Goal: Book appointment/travel/reservation

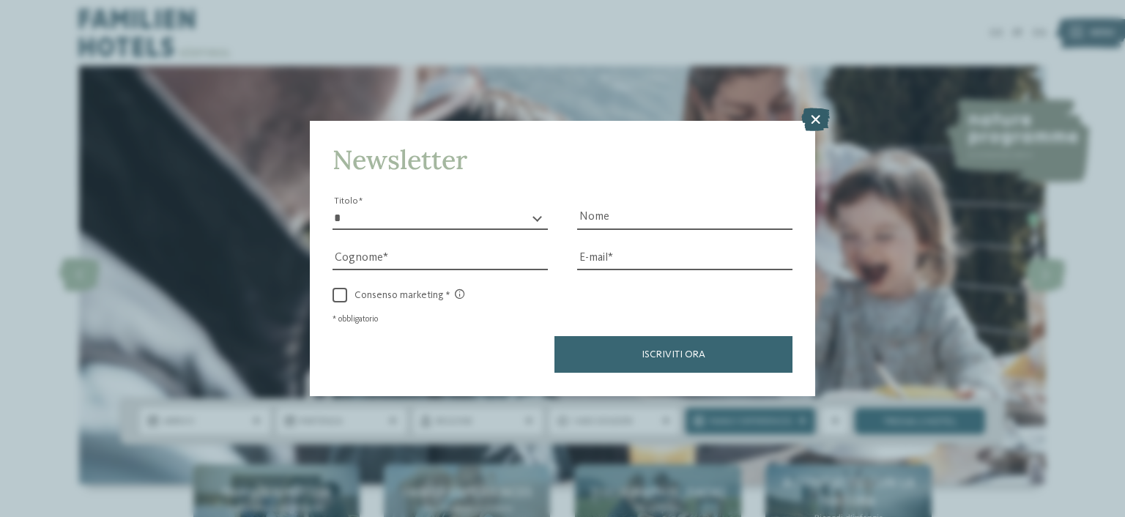
click at [817, 131] on icon at bounding box center [815, 119] width 29 height 23
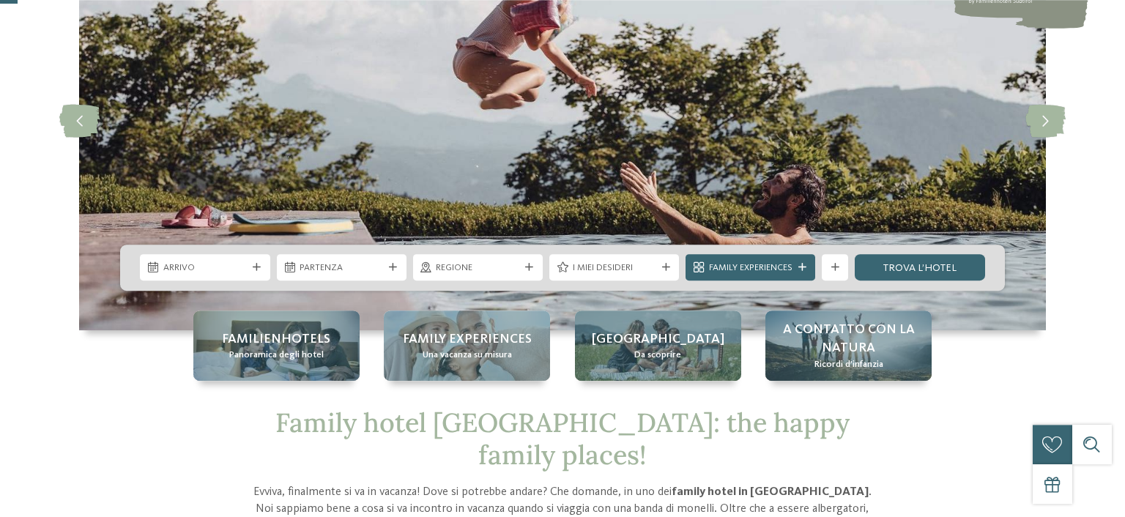
scroll to position [193, 0]
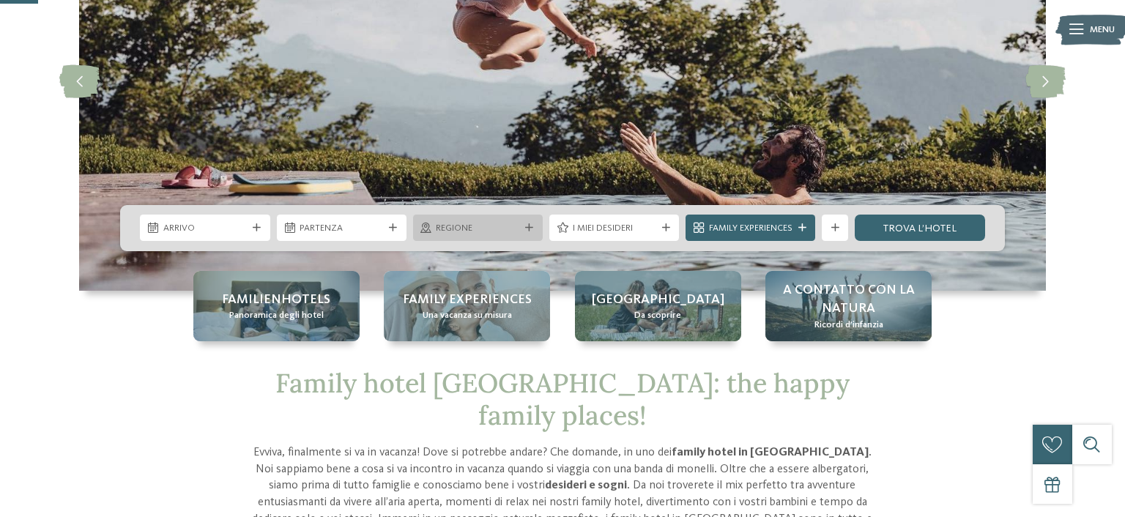
click at [438, 226] on span "Regione" at bounding box center [477, 228] width 83 height 13
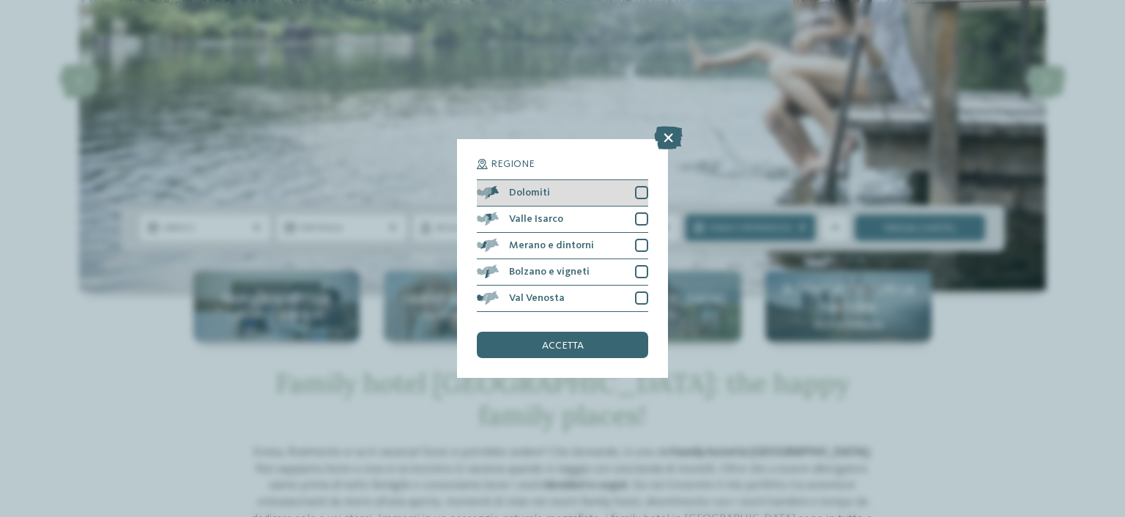
click at [640, 195] on div at bounding box center [641, 192] width 13 height 13
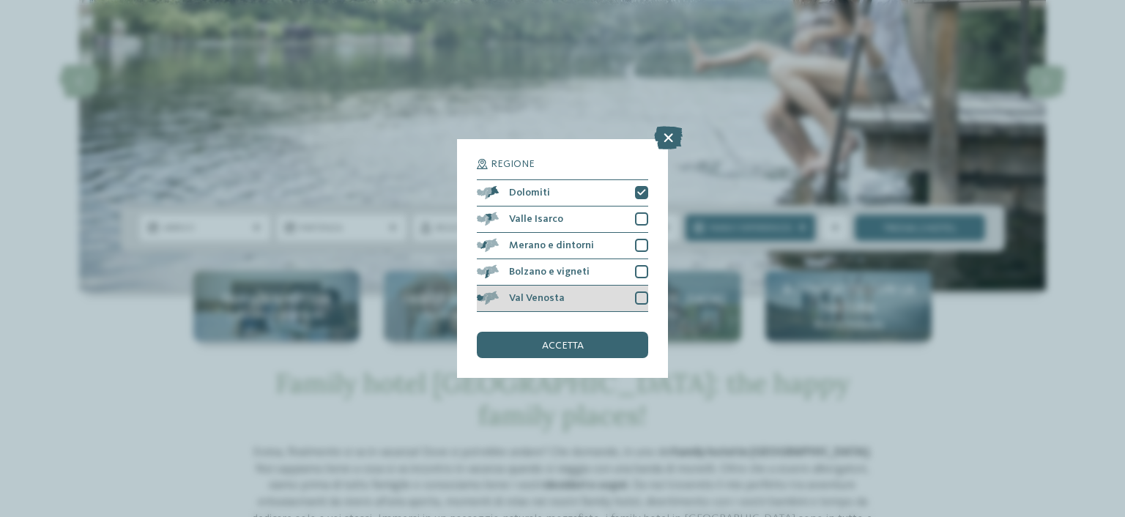
click at [644, 295] on div at bounding box center [641, 297] width 13 height 13
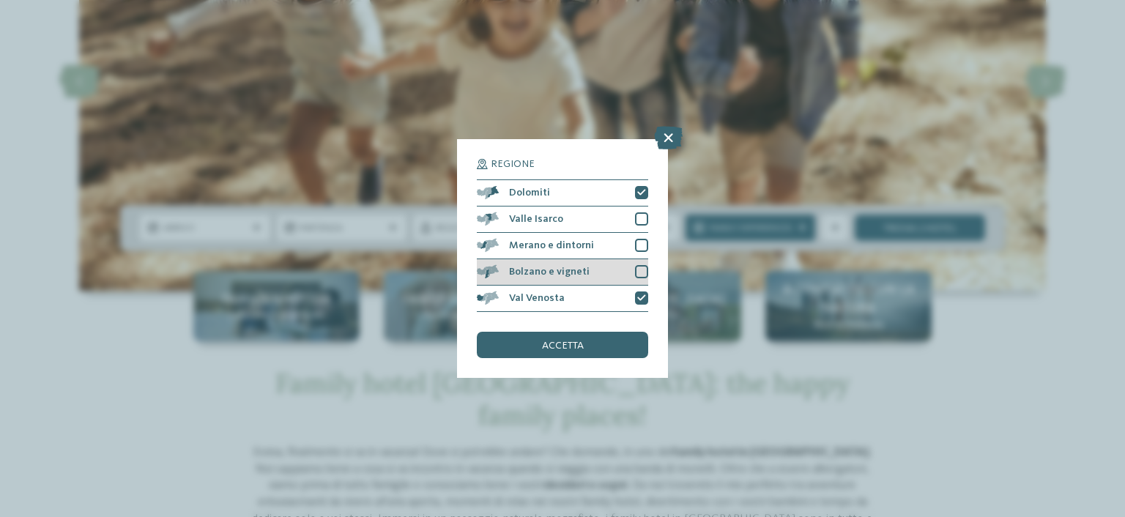
click at [644, 274] on div at bounding box center [641, 271] width 13 height 13
click at [571, 338] on div "accetta" at bounding box center [562, 345] width 171 height 26
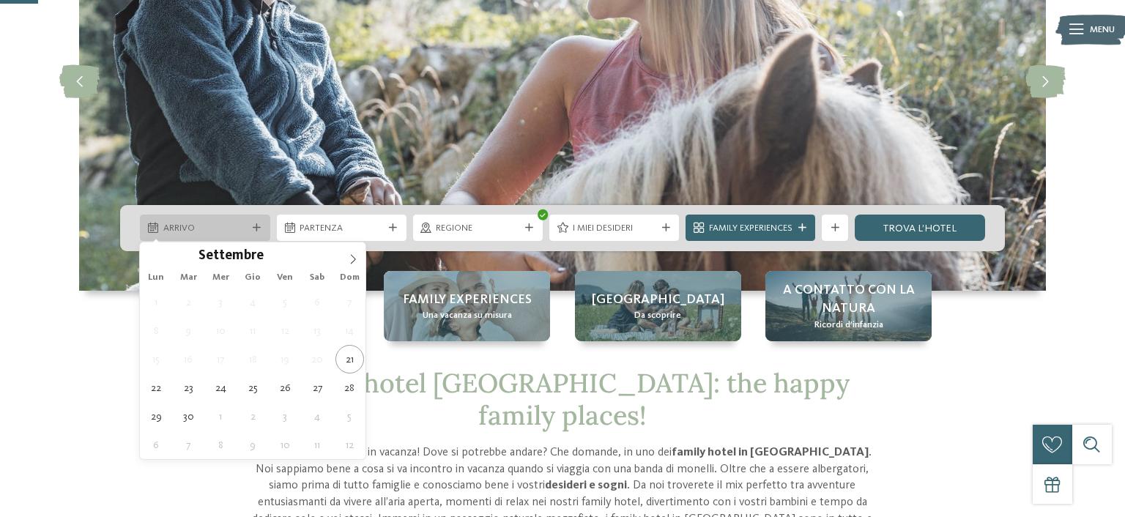
click at [217, 218] on div "Arrivo" at bounding box center [205, 228] width 130 height 26
click at [348, 262] on span at bounding box center [353, 254] width 25 height 25
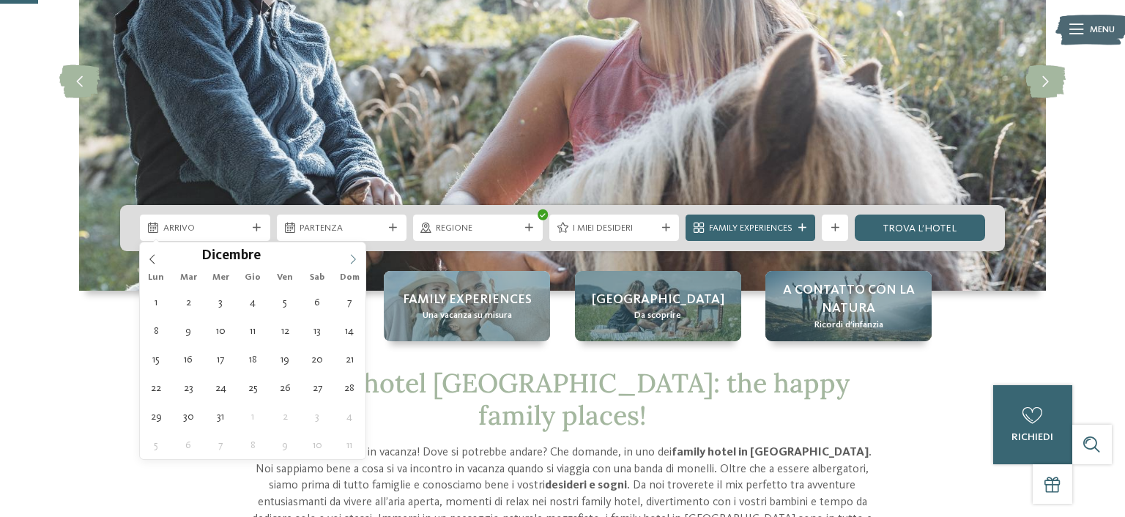
click at [348, 262] on span at bounding box center [353, 254] width 25 height 25
type div "[DATE]"
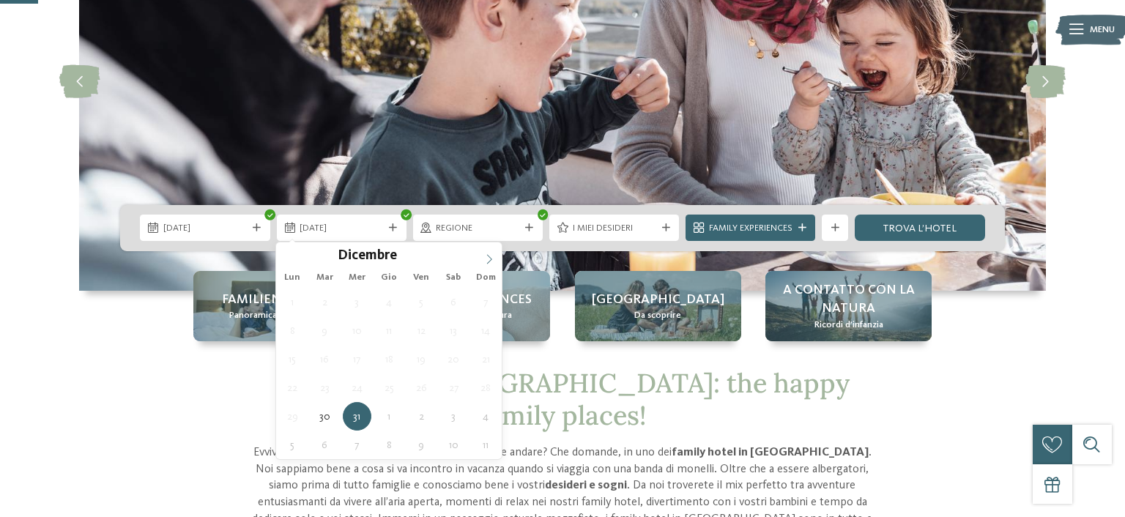
type input "****"
click at [487, 255] on icon at bounding box center [489, 259] width 10 height 10
type div "[DATE]"
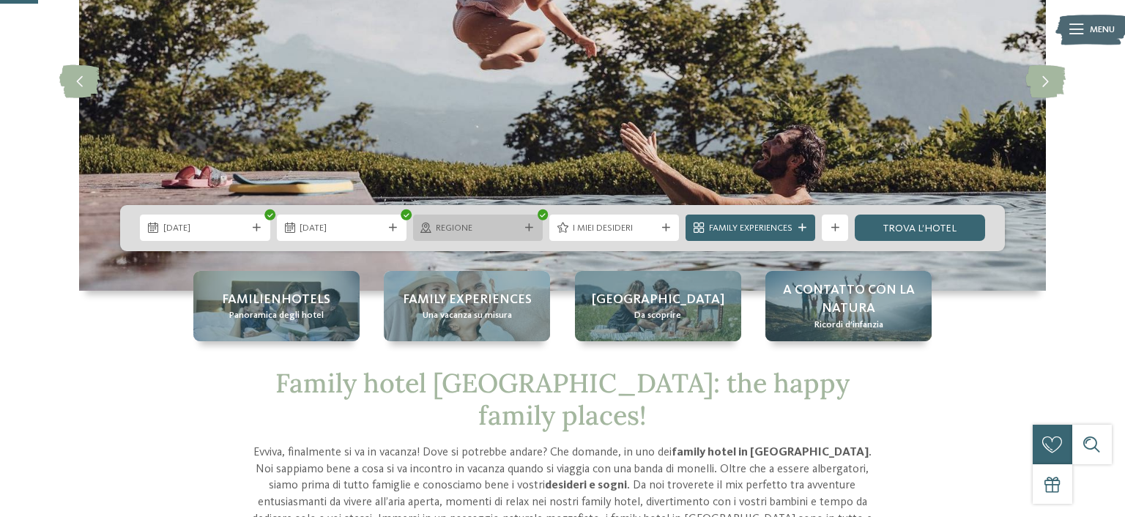
click at [509, 229] on span "Regione" at bounding box center [477, 228] width 83 height 13
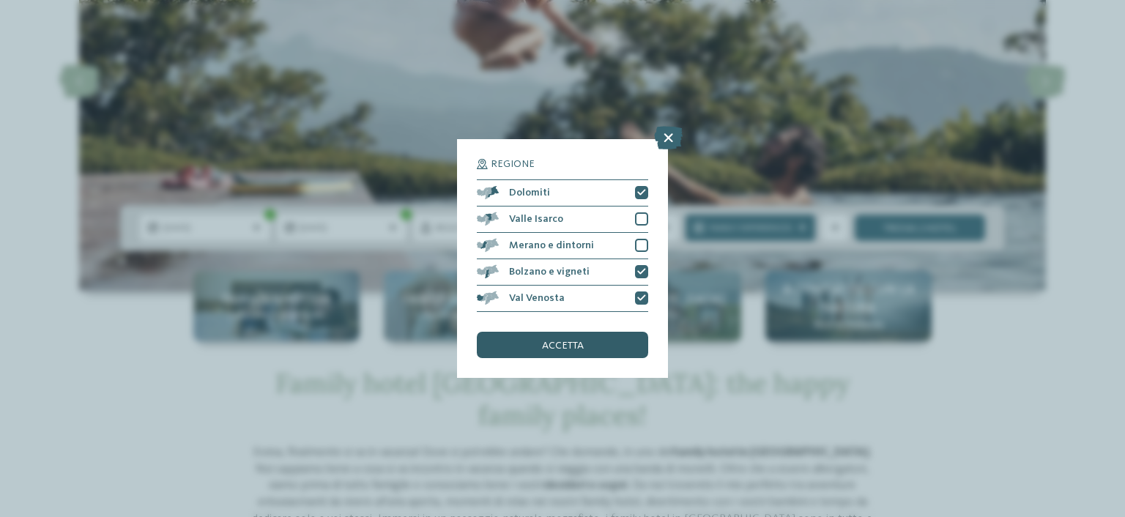
click at [521, 338] on div "accetta" at bounding box center [562, 345] width 171 height 26
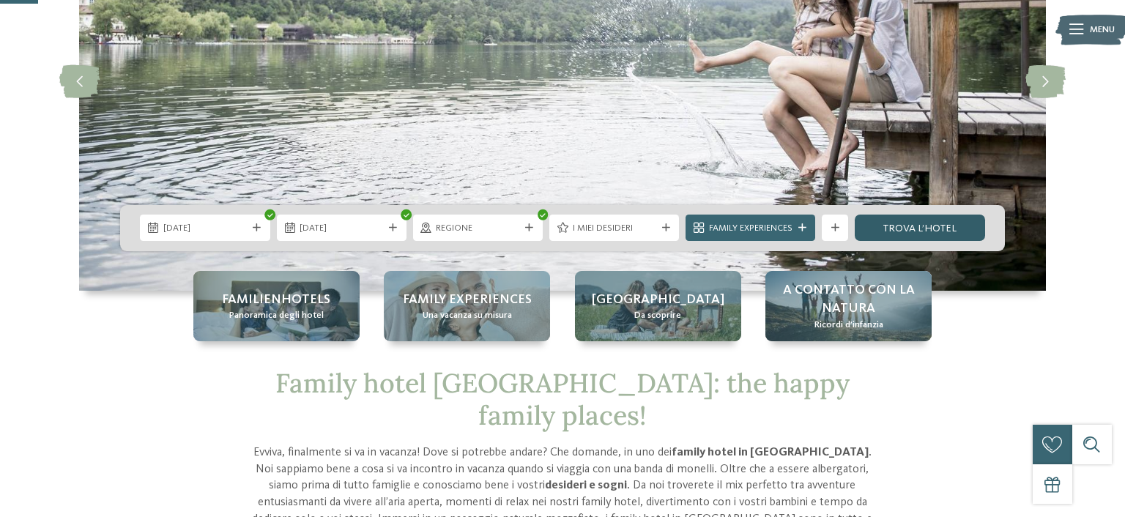
click at [924, 227] on link "trova l’hotel" at bounding box center [920, 228] width 130 height 26
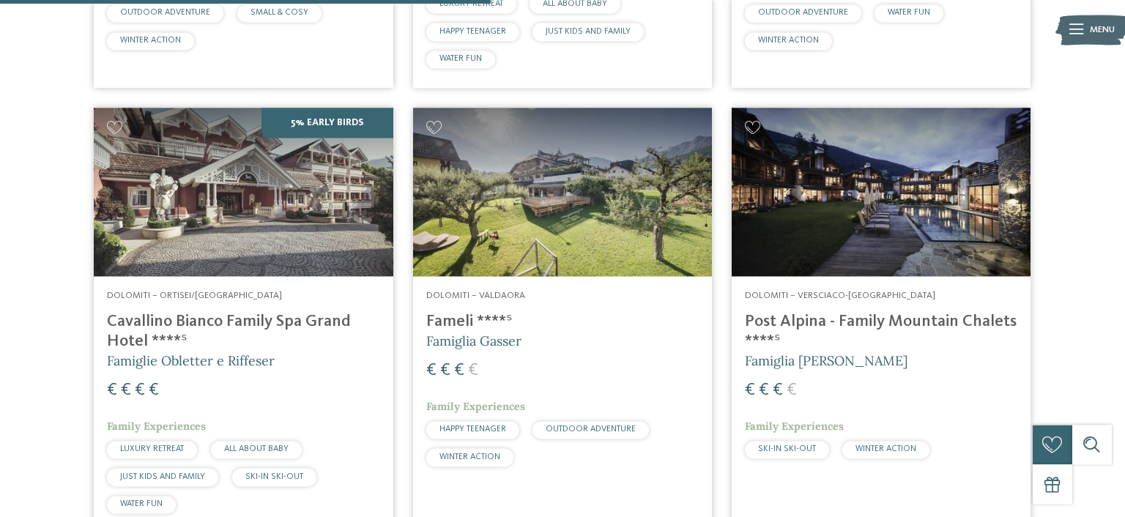
scroll to position [912, 0]
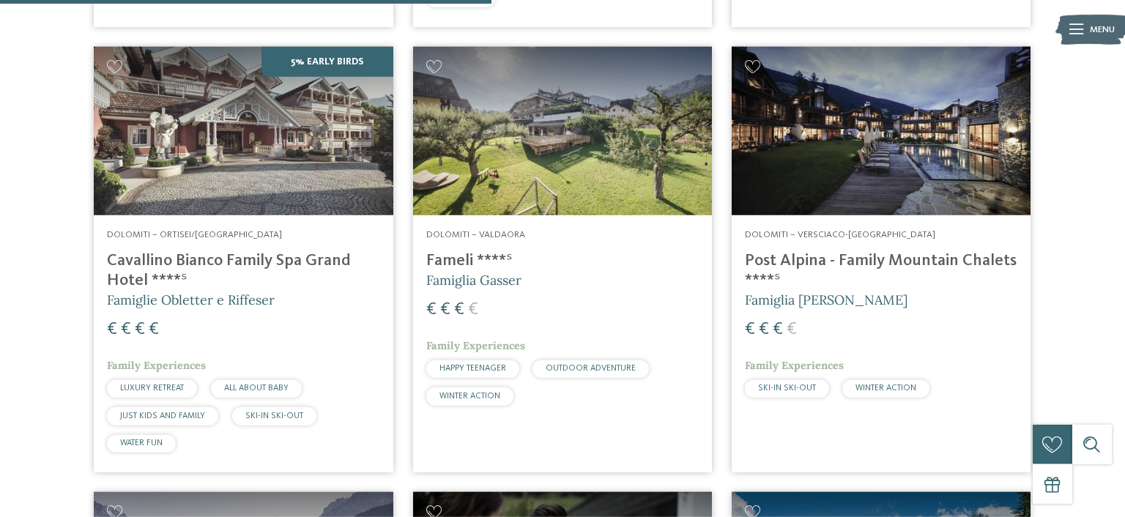
click at [902, 125] on img at bounding box center [881, 131] width 299 height 168
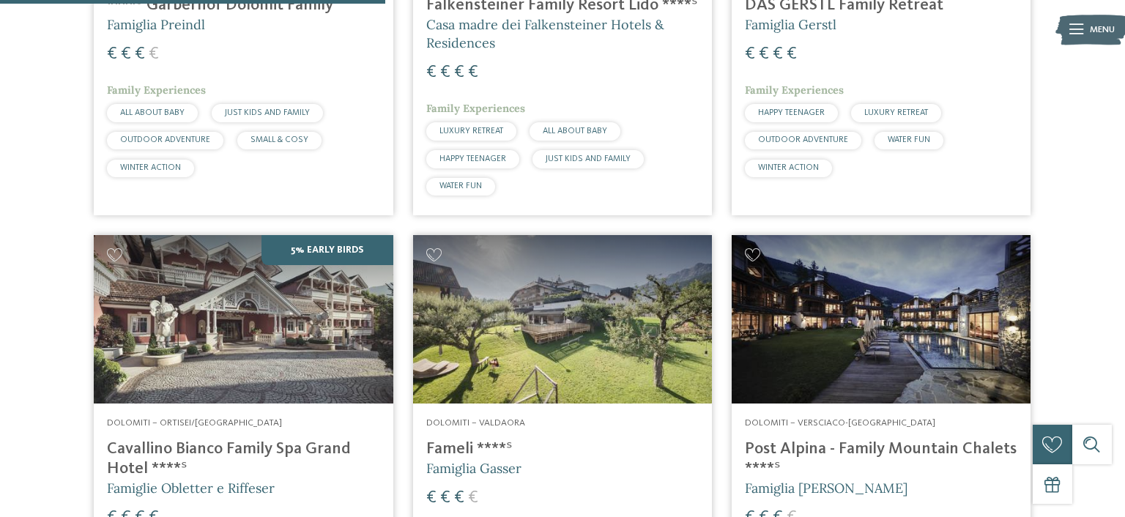
scroll to position [750, 0]
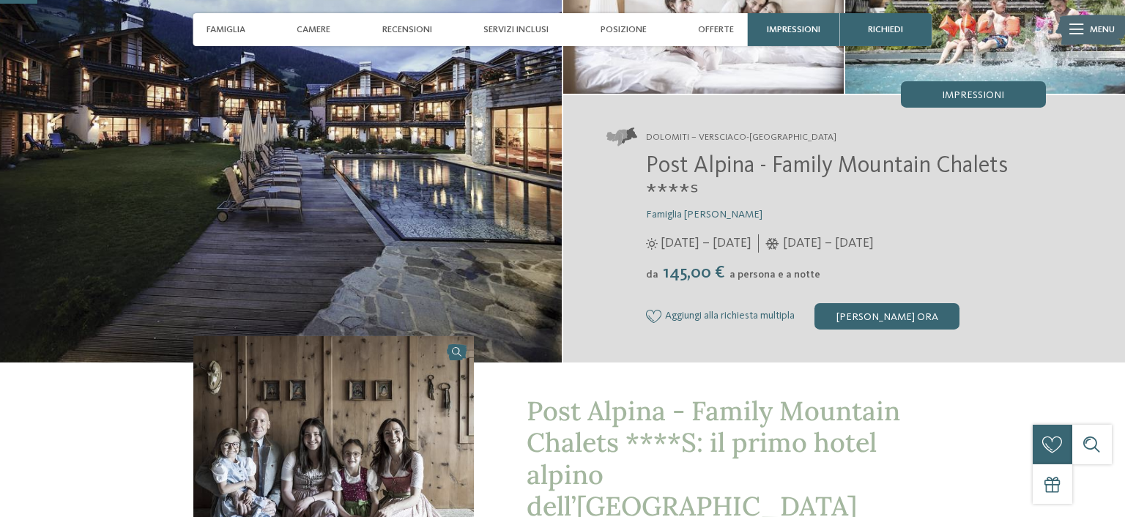
scroll to position [155, 0]
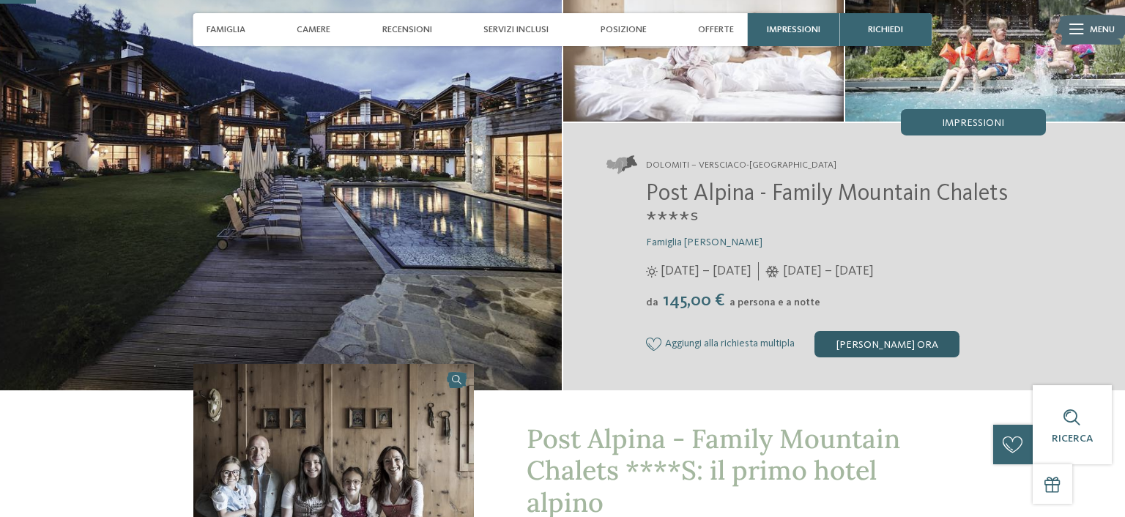
click at [895, 341] on div "[PERSON_NAME] ora" at bounding box center [886, 344] width 145 height 26
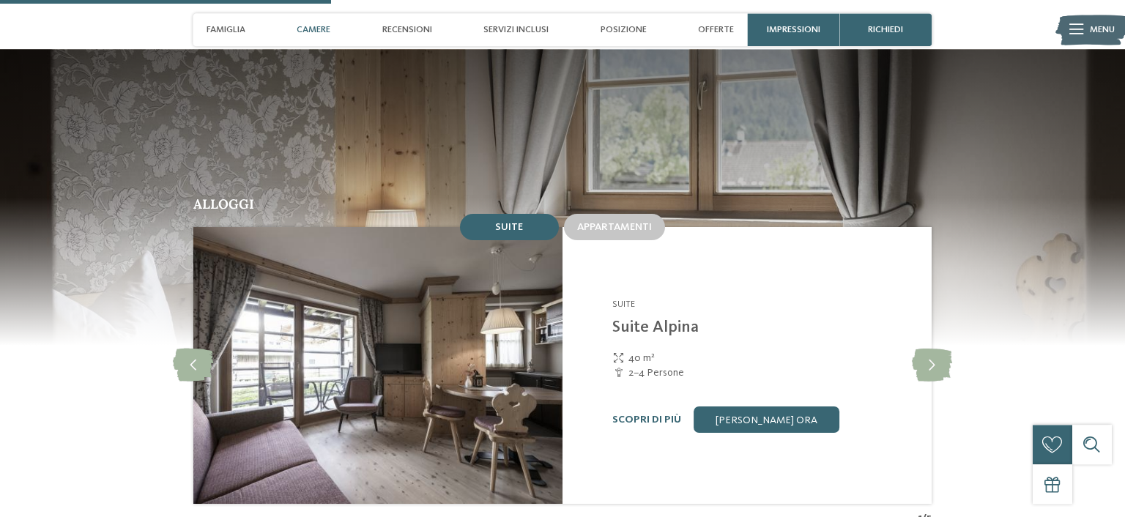
scroll to position [1225, 0]
